Goal: Ask a question

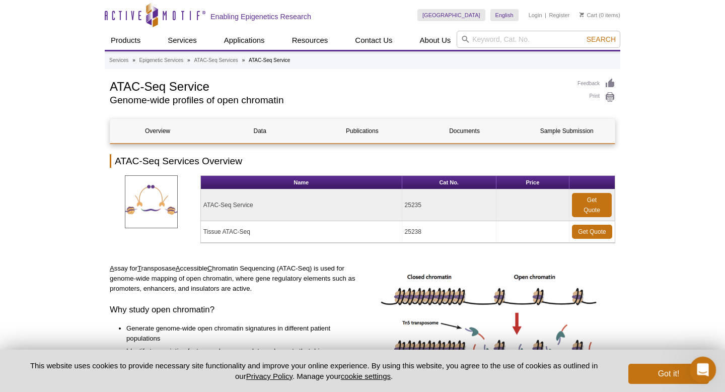
click at [703, 363] on icon "Open Intercom Messenger" at bounding box center [701, 368] width 17 height 17
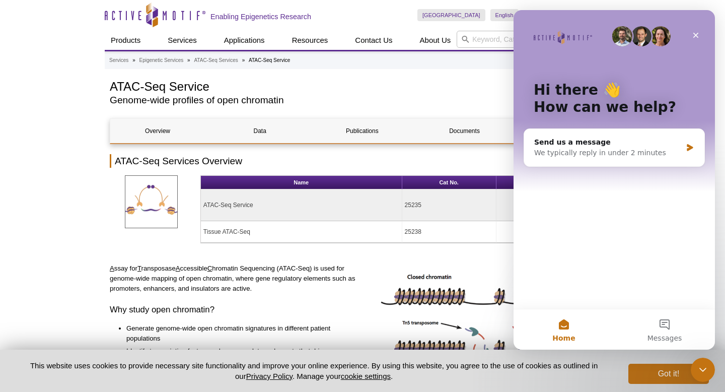
click at [565, 327] on button "Home" at bounding box center [564, 329] width 101 height 40
click at [664, 316] on button "Messages" at bounding box center [664, 329] width 101 height 40
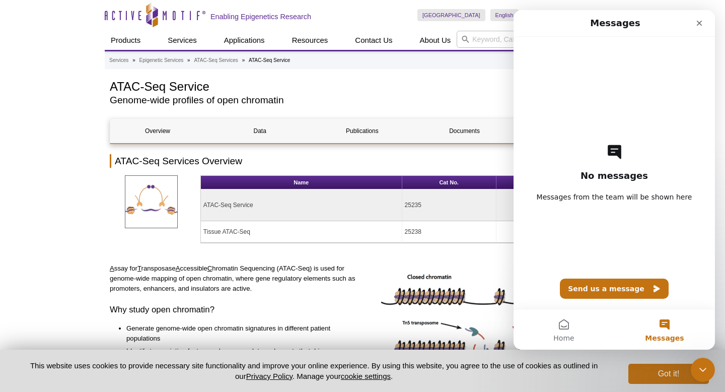
click at [618, 196] on span "Messages from the team will be shown here" at bounding box center [615, 197] width 156 height 10
click at [554, 337] on button "Home" at bounding box center [564, 329] width 101 height 40
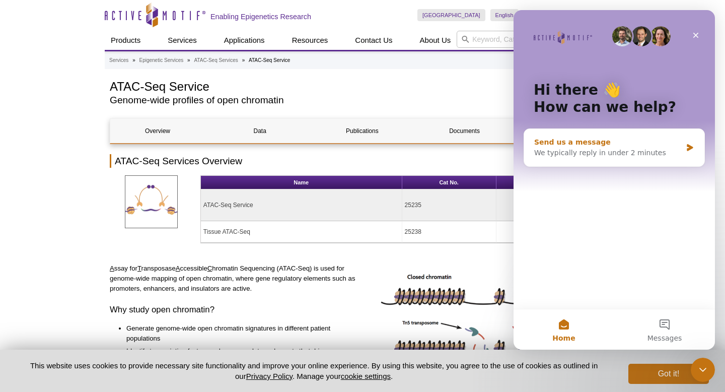
click at [627, 156] on div "We typically reply in under 2 minutes" at bounding box center [608, 153] width 148 height 11
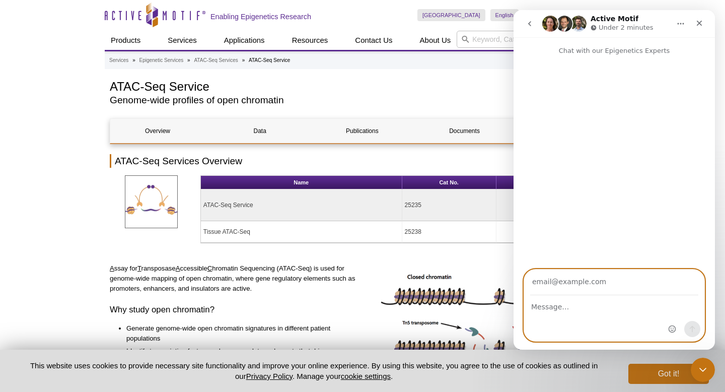
click at [559, 308] on textarea "Message…" at bounding box center [614, 304] width 180 height 17
click at [557, 284] on input "Your email" at bounding box center [614, 282] width 168 height 26
click at [544, 311] on textarea "Message…" at bounding box center [614, 304] width 180 height 17
type textarea "hello"
click at [594, 284] on input "Your email" at bounding box center [614, 282] width 168 height 26
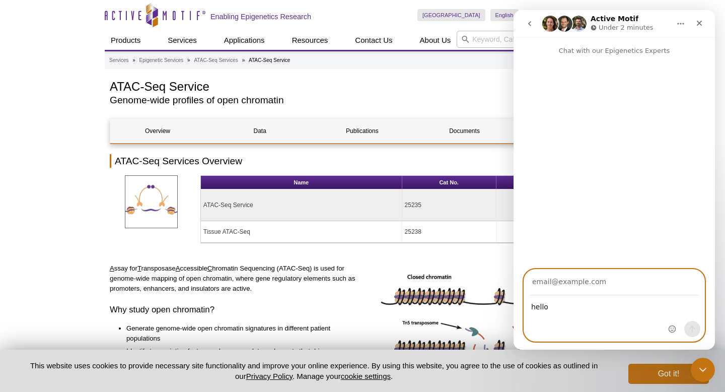
type input "[EMAIL_ADDRESS][DOMAIN_NAME]"
click at [690, 328] on icon "Send a message…" at bounding box center [693, 329] width 6 height 7
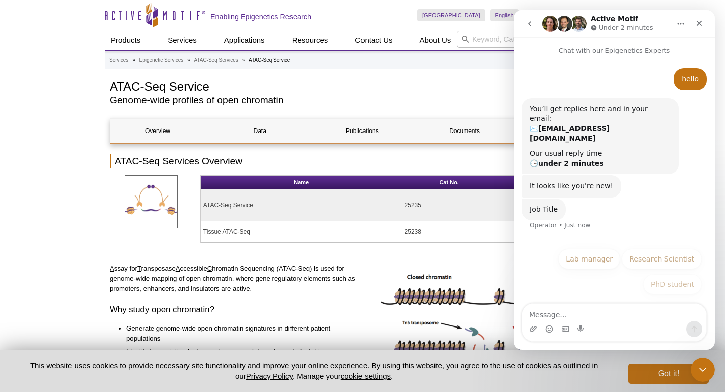
scroll to position [6, 0]
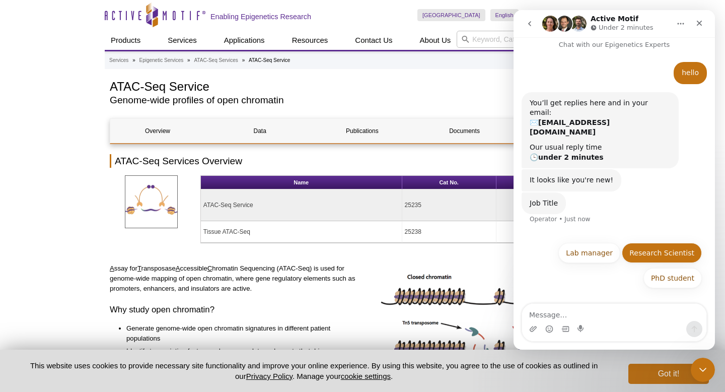
click at [655, 243] on button "Research Scientist" at bounding box center [662, 253] width 80 height 20
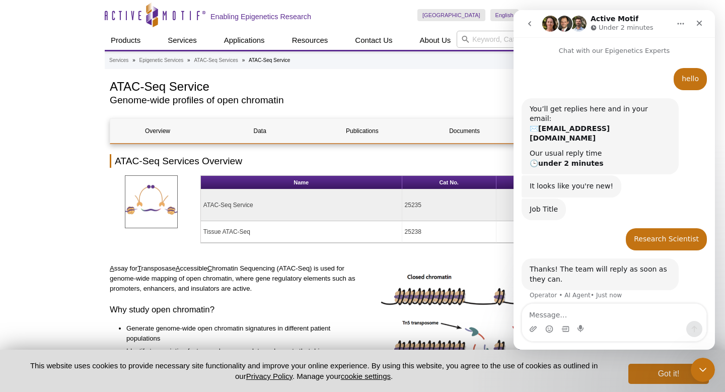
scroll to position [16, 0]
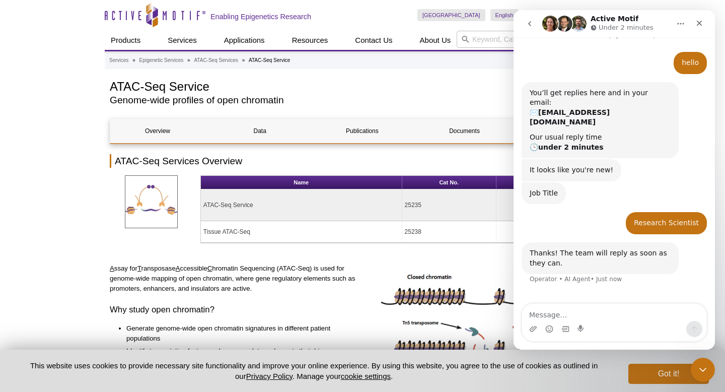
click at [463, 238] on td "25238" at bounding box center [449, 232] width 94 height 22
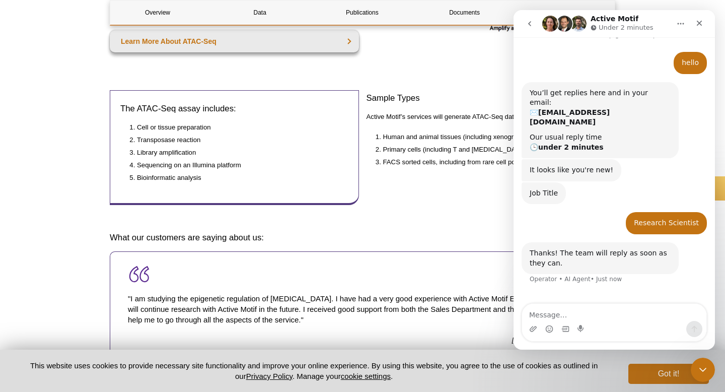
scroll to position [481, 0]
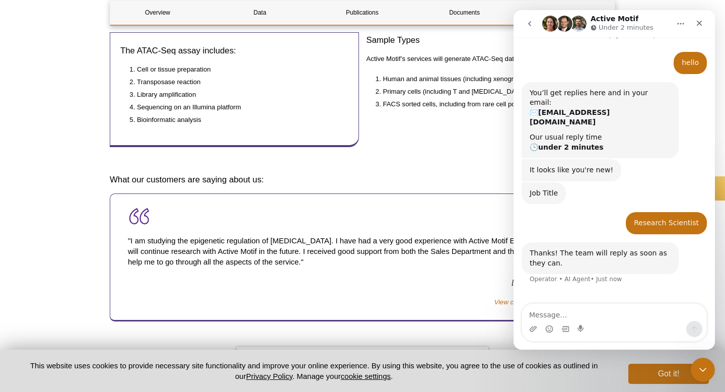
click at [387, 177] on h3 "What our customers are saying about us:" at bounding box center [362, 180] width 505 height 12
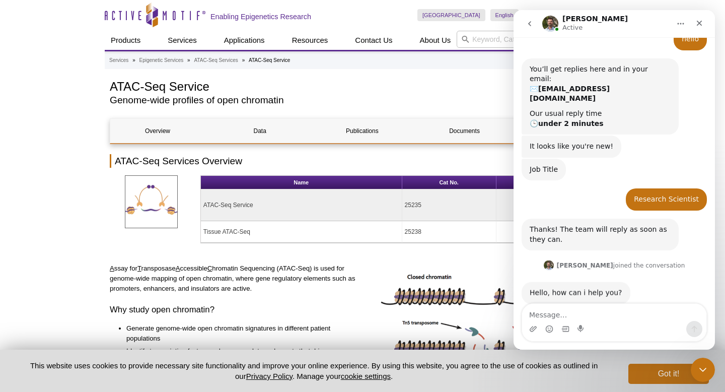
scroll to position [41, 0]
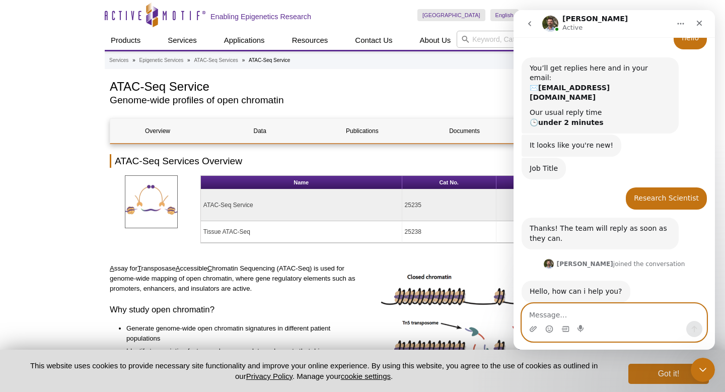
click at [549, 311] on textarea "Message…" at bounding box center [614, 312] width 184 height 17
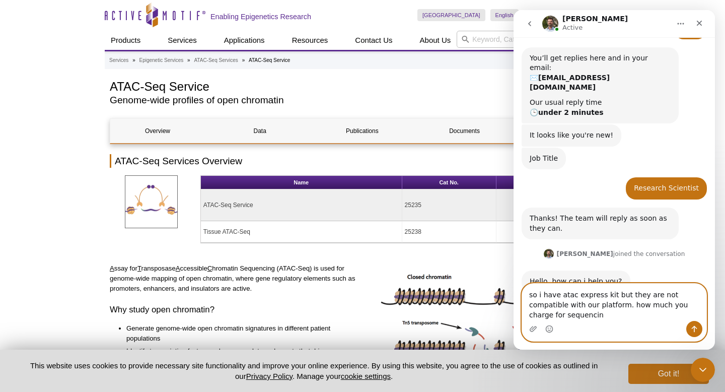
scroll to position [61, 0]
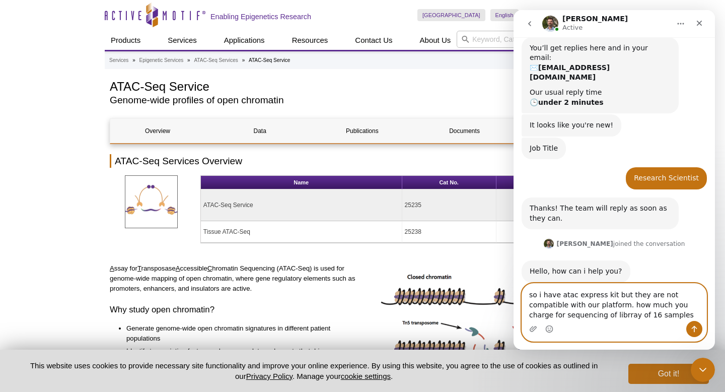
type textarea "so i have atac express kit but they are not compatible with our platform. how m…"
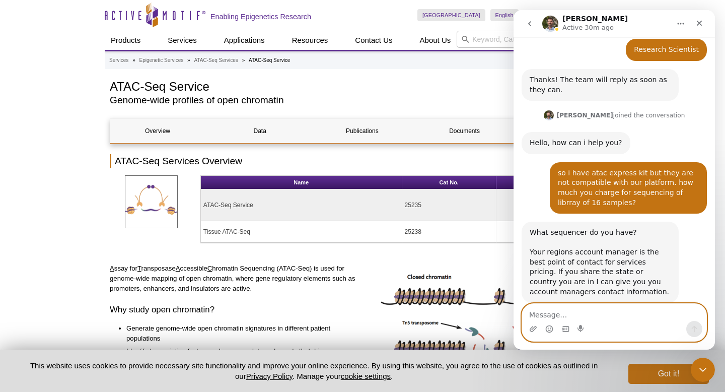
scroll to position [190, 0]
click at [592, 317] on textarea "Message…" at bounding box center [614, 312] width 184 height 17
type textarea "nova x"
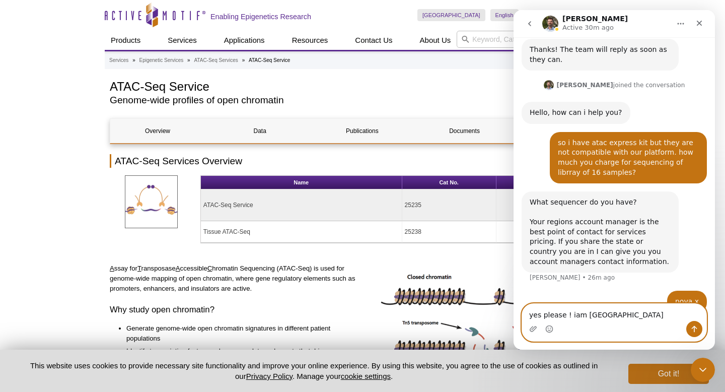
type textarea "yes please ! iam [GEOGRAPHIC_DATA]"
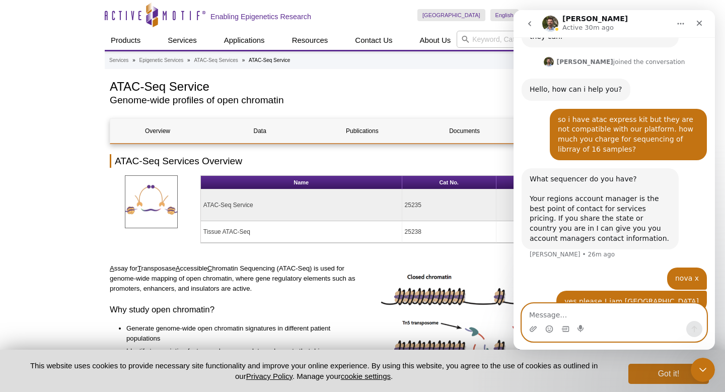
click at [632, 317] on textarea "Message…" at bounding box center [614, 312] width 184 height 17
type textarea "iam in [GEOGRAPHIC_DATA]"
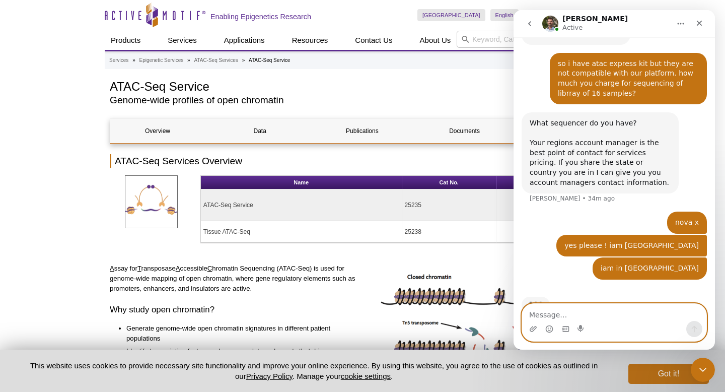
scroll to position [305, 0]
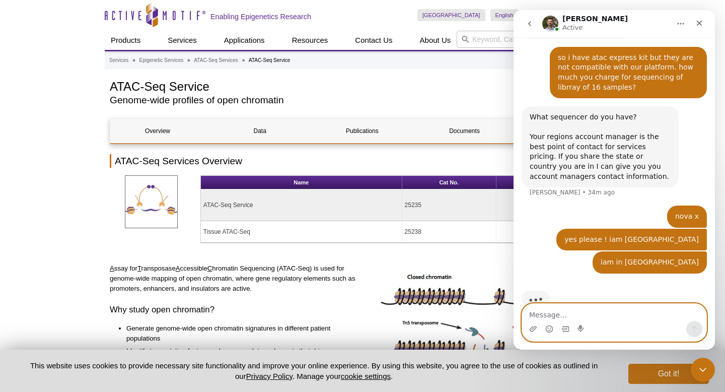
click at [592, 312] on textarea "Message…" at bounding box center [614, 312] width 184 height 17
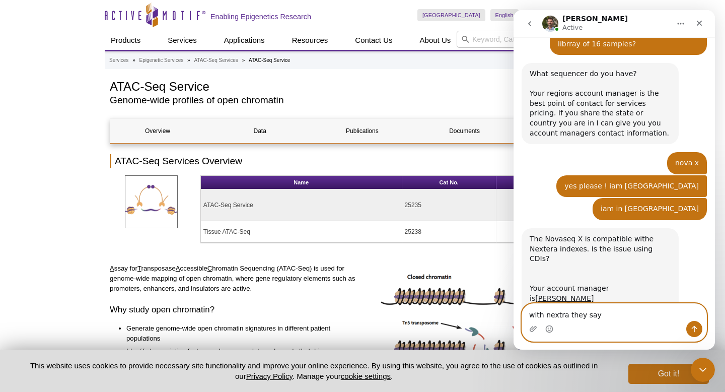
scroll to position [355, 0]
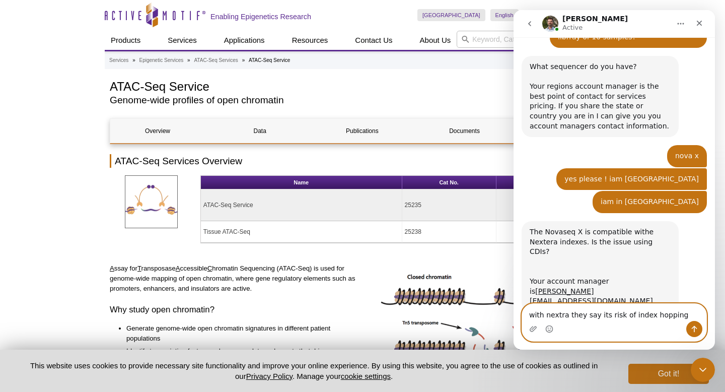
type textarea "with nextra they say its risk of index hopping"
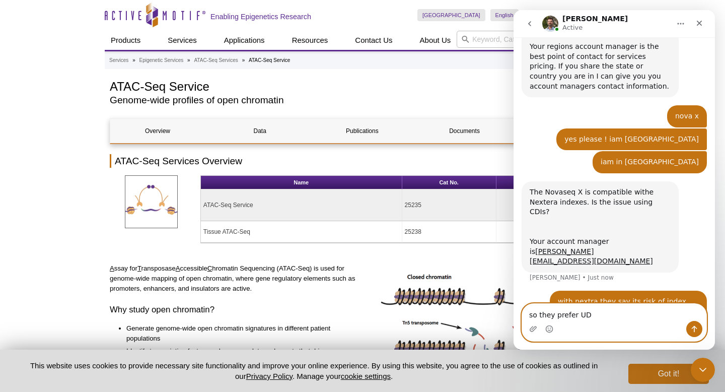
type textarea "so they prefer UDI"
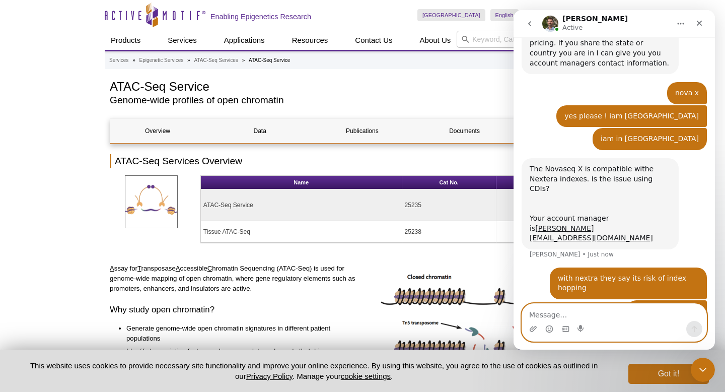
scroll to position [457, 0]
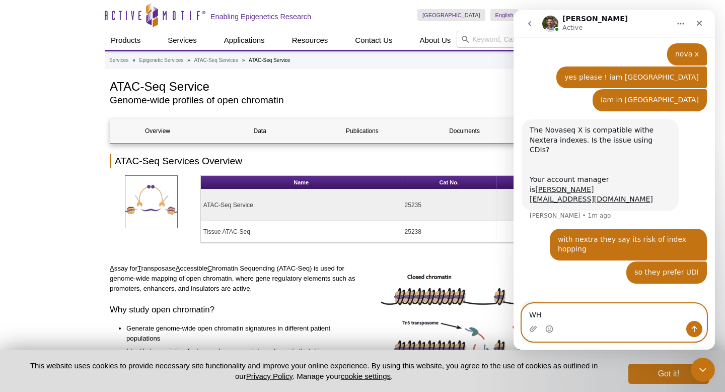
type textarea "W"
type textarea "in this case , can i use your service?"
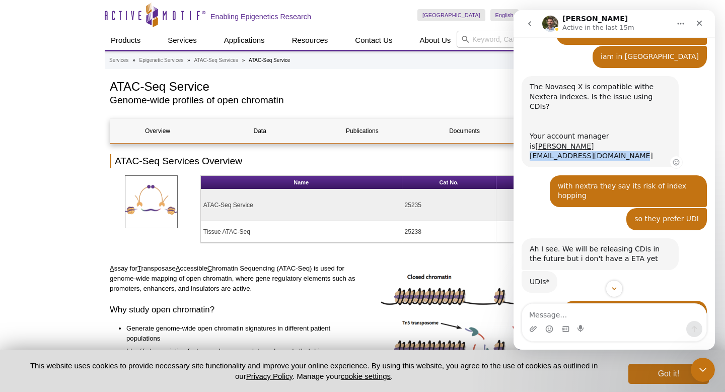
scroll to position [570, 0]
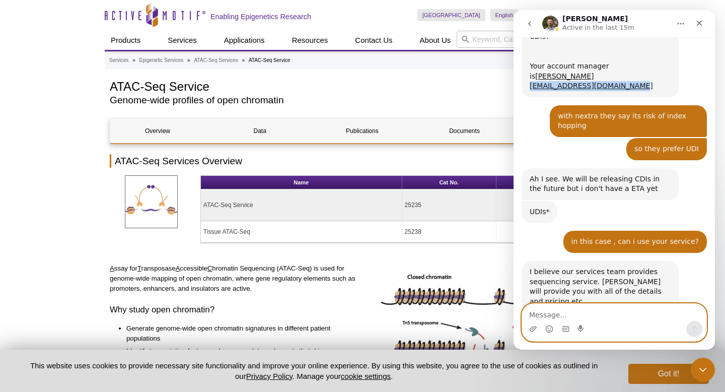
click at [547, 311] on textarea "Message…" at bounding box center [614, 312] width 184 height 17
click at [548, 311] on textarea "Message…" at bounding box center [614, 312] width 184 height 17
click at [551, 312] on textarea "Message…" at bounding box center [614, 312] width 184 height 17
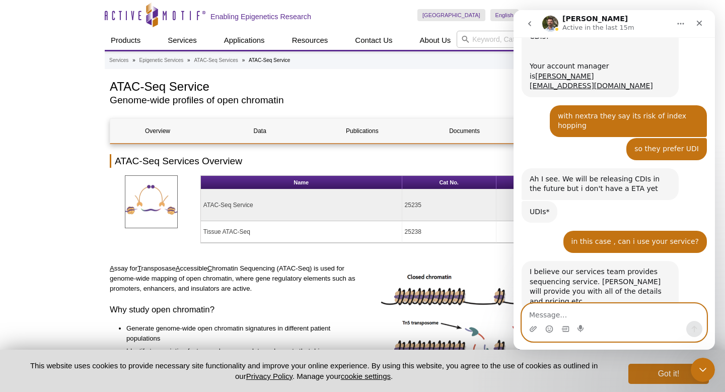
click at [551, 312] on textarea "Message…" at bounding box center [614, 312] width 184 height 17
click at [549, 312] on textarea "Message…" at bounding box center [614, 312] width 184 height 17
